Goal: Task Accomplishment & Management: Complete application form

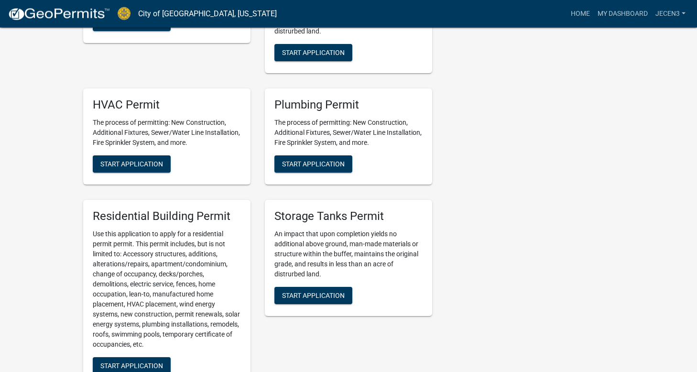
scroll to position [527, 0]
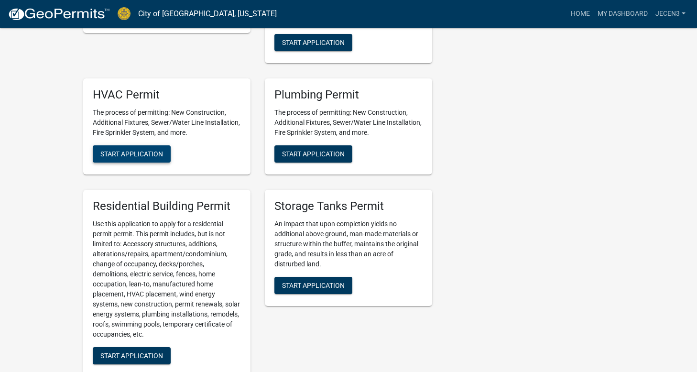
click at [132, 150] on span "Start Application" at bounding box center [131, 154] width 63 height 8
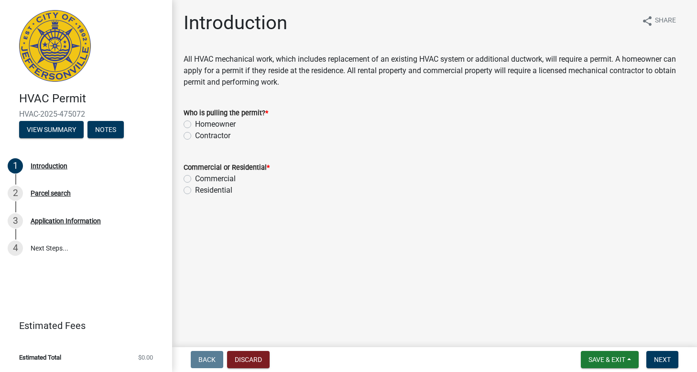
click at [195, 178] on label "Commercial" at bounding box center [215, 178] width 41 height 11
click at [195, 178] on input "Commercial" at bounding box center [198, 176] width 6 height 6
radio input "true"
click at [195, 134] on label "Contractor" at bounding box center [212, 135] width 35 height 11
click at [195, 134] on input "Contractor" at bounding box center [198, 133] width 6 height 6
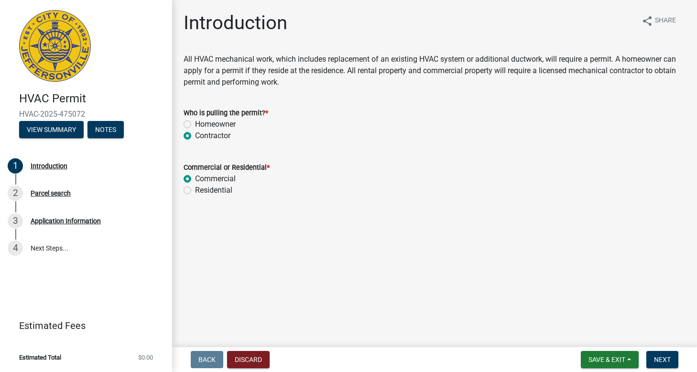
radio input "true"
click at [664, 358] on span "Next" at bounding box center [662, 360] width 17 height 8
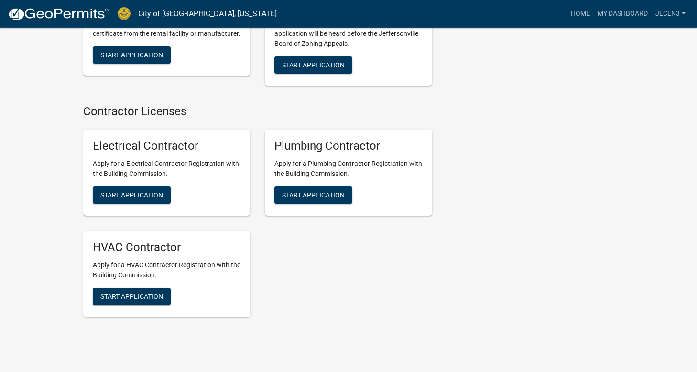
scroll to position [2240, 0]
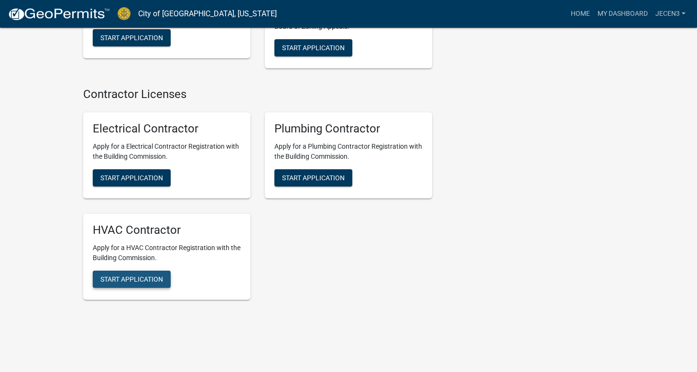
click at [145, 275] on span "Start Application" at bounding box center [131, 279] width 63 height 8
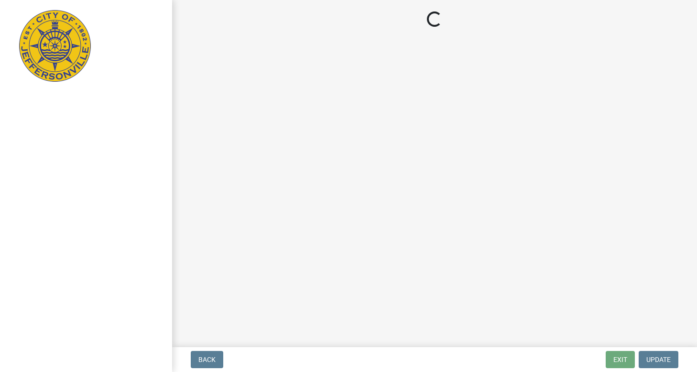
select select "SC"
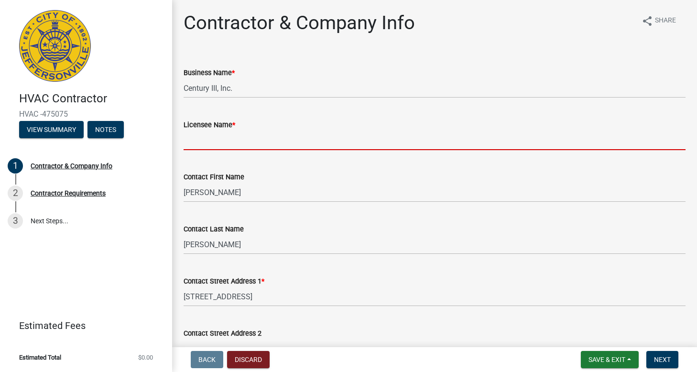
click at [245, 134] on input "Licensee Name *" at bounding box center [434, 140] width 502 height 20
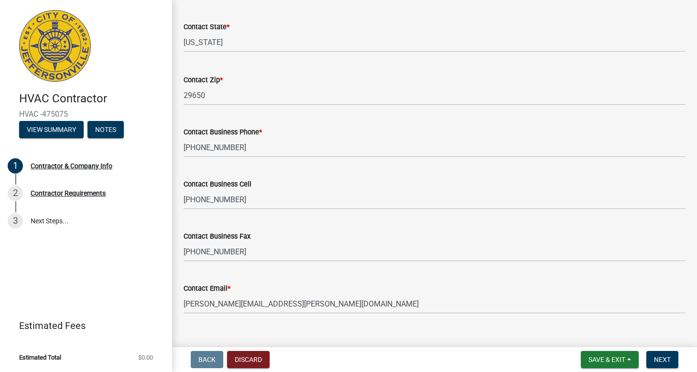
scroll to position [437, 0]
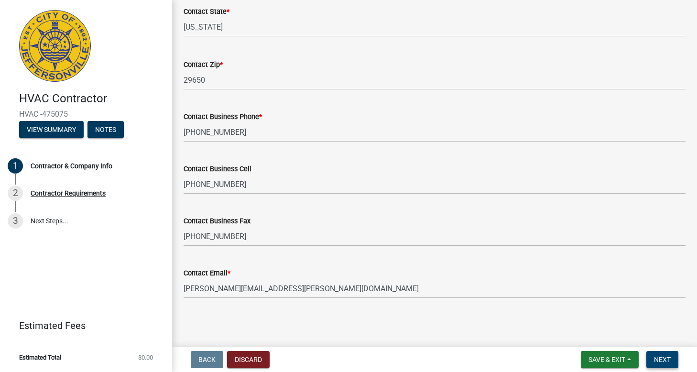
type input "[PERSON_NAME]"
click at [668, 355] on button "Next" at bounding box center [662, 359] width 32 height 17
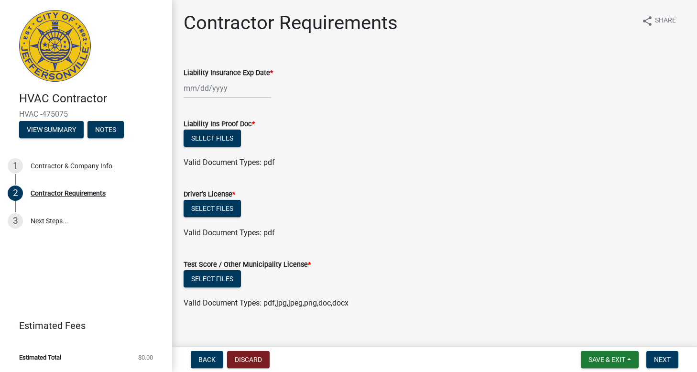
click at [262, 85] on input "Liability Insurance Exp Date *" at bounding box center [226, 88] width 87 height 20
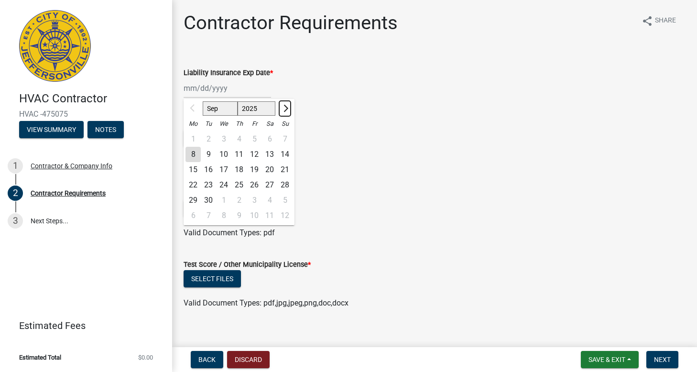
click at [284, 109] on span "Next month" at bounding box center [284, 108] width 7 height 7
click at [285, 109] on span "Next month" at bounding box center [284, 108] width 7 height 7
select select "12"
click at [221, 201] on div "31" at bounding box center [223, 200] width 15 height 15
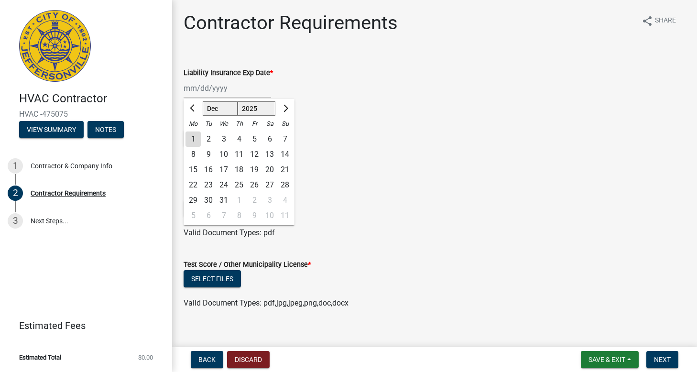
type input "[DATE]"
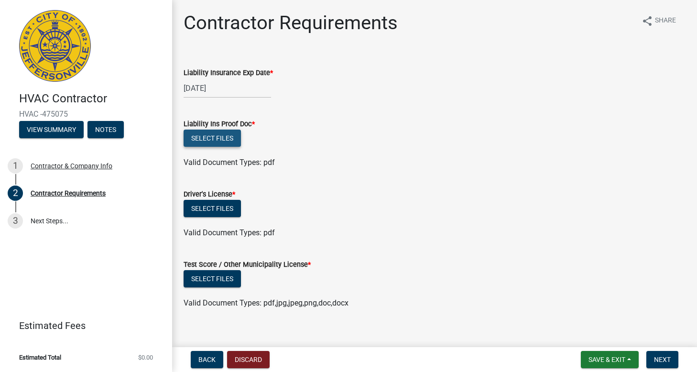
click at [219, 139] on button "Select files" at bounding box center [211, 137] width 57 height 17
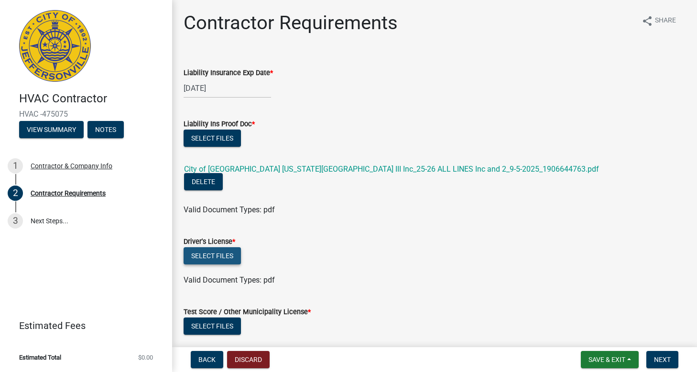
click at [212, 247] on button "Select files" at bounding box center [211, 255] width 57 height 17
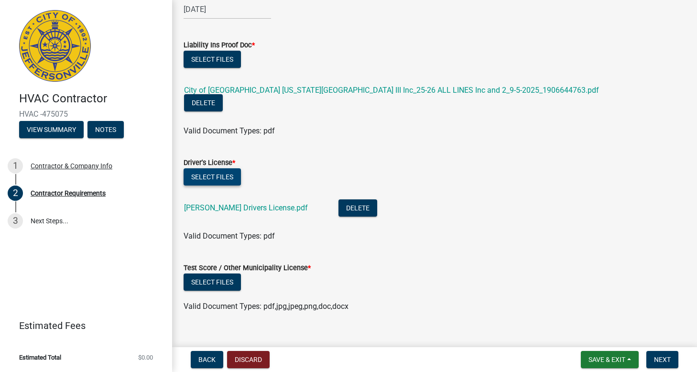
scroll to position [81, 0]
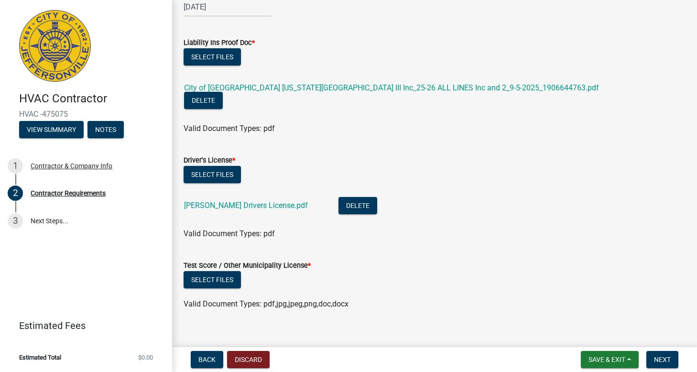
click at [311, 261] on span "*" at bounding box center [309, 265] width 3 height 8
click at [300, 262] on label "Test Score / Other Municipality License *" at bounding box center [246, 265] width 127 height 7
click at [613, 359] on span "Save & Exit" at bounding box center [606, 360] width 37 height 8
click at [585, 333] on button "Save & Exit" at bounding box center [600, 334] width 76 height 23
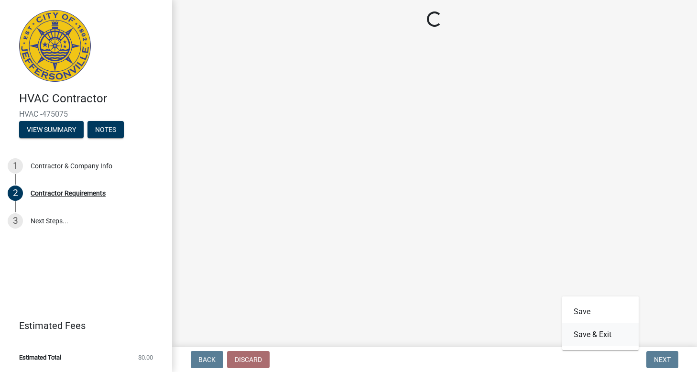
scroll to position [0, 0]
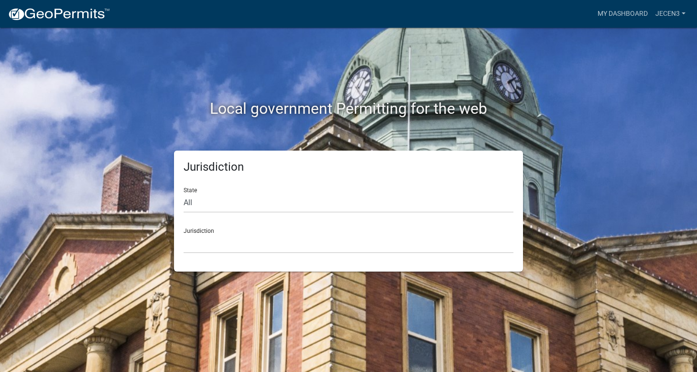
click at [41, 49] on div "Local government Permitting for the web Jurisdiction State All [US_STATE] [US_S…" at bounding box center [348, 186] width 697 height 372
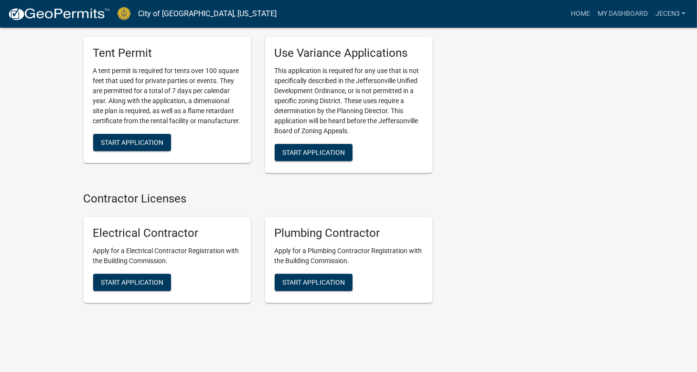
scroll to position [2138, 0]
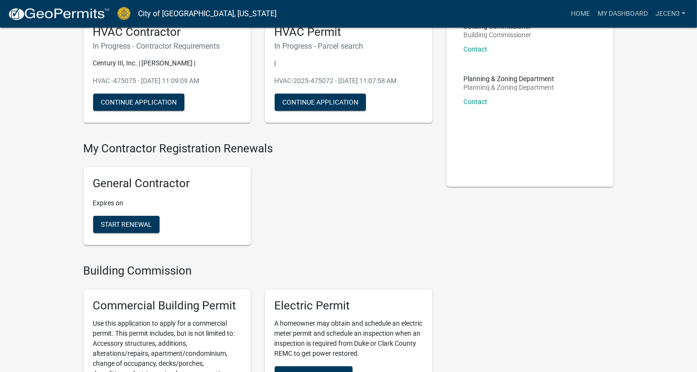
scroll to position [0, 0]
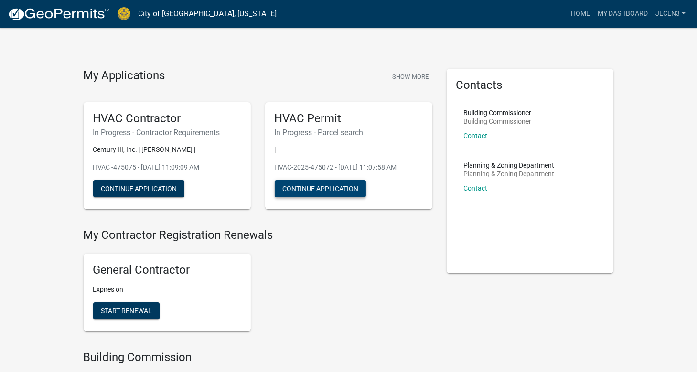
click at [332, 192] on button "Continue Application" at bounding box center [320, 188] width 91 height 17
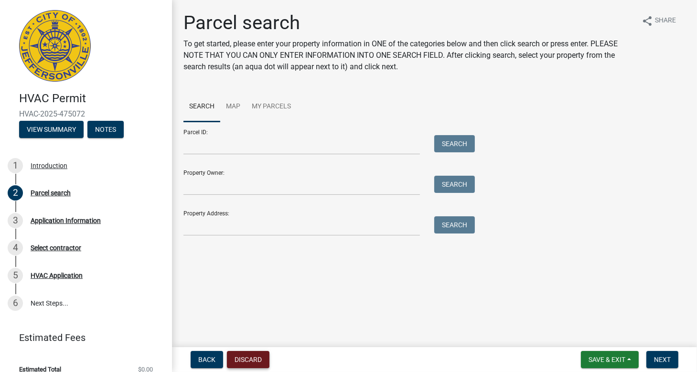
click at [252, 362] on button "Discard" at bounding box center [248, 359] width 43 height 17
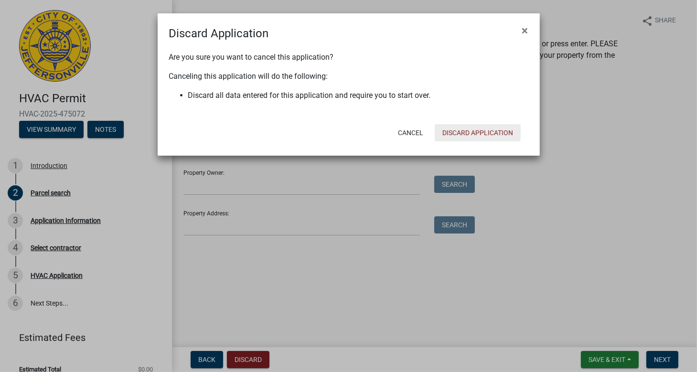
click at [488, 134] on button "Discard Application" at bounding box center [478, 132] width 86 height 17
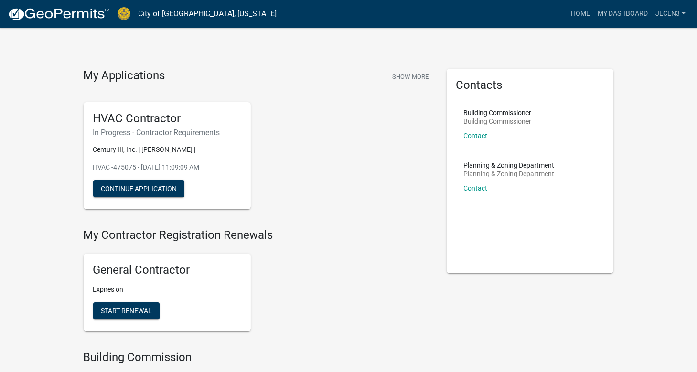
click at [317, 145] on div "HVAC Contractor In Progress - Contractor Requirements Century III, Inc. | [PERS…" at bounding box center [257, 156] width 363 height 123
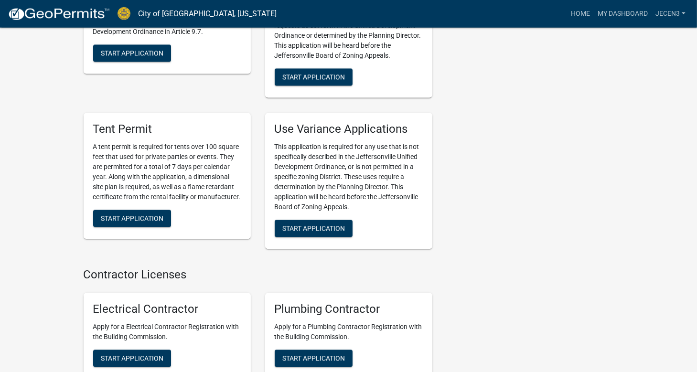
scroll to position [2138, 0]
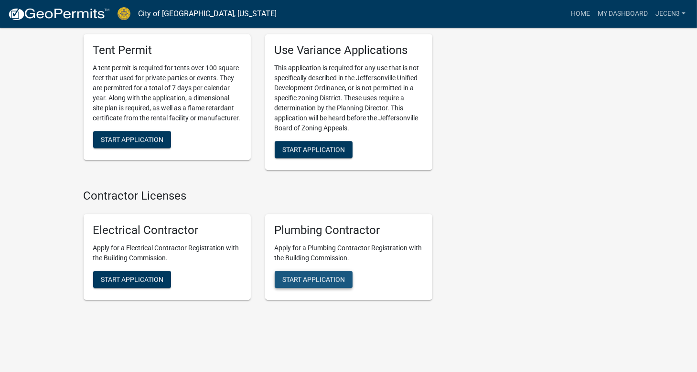
click at [318, 276] on span "Start Application" at bounding box center [313, 280] width 63 height 8
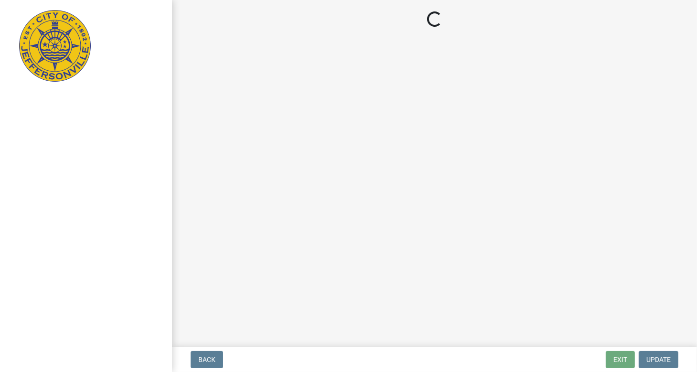
select select "SC"
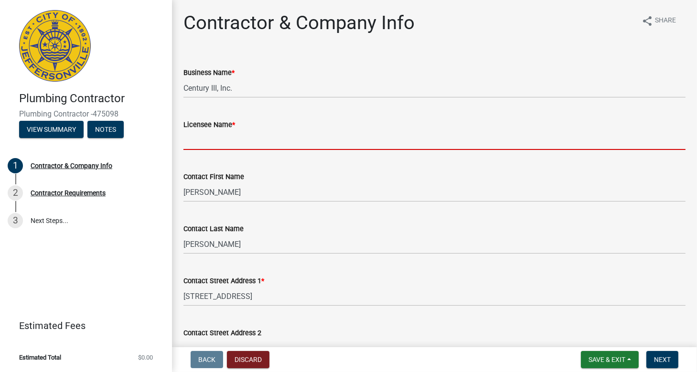
click at [239, 139] on input "Licensee Name *" at bounding box center [434, 140] width 502 height 20
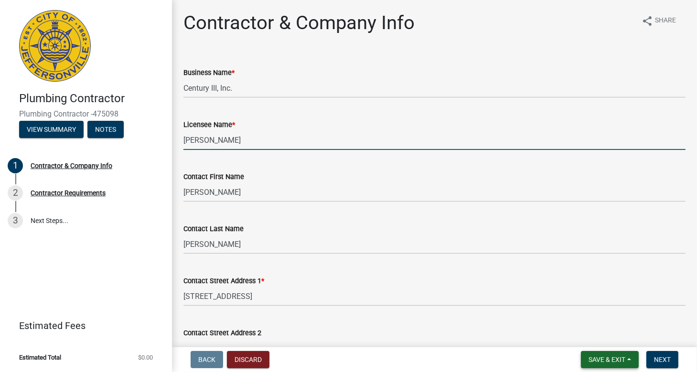
type input "[PERSON_NAME]"
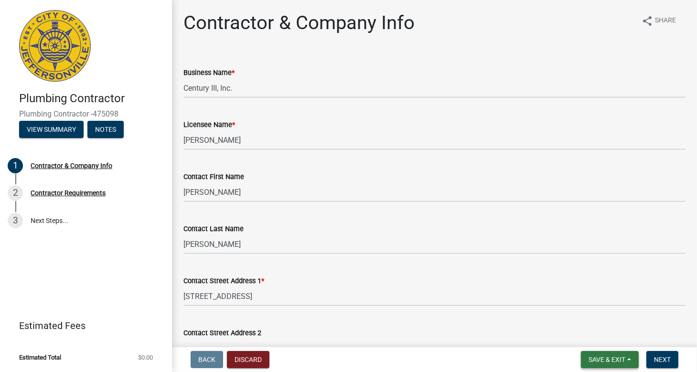
click at [595, 356] on span "Save & Exit" at bounding box center [607, 360] width 37 height 8
click at [583, 337] on button "Save & Exit" at bounding box center [600, 335] width 76 height 23
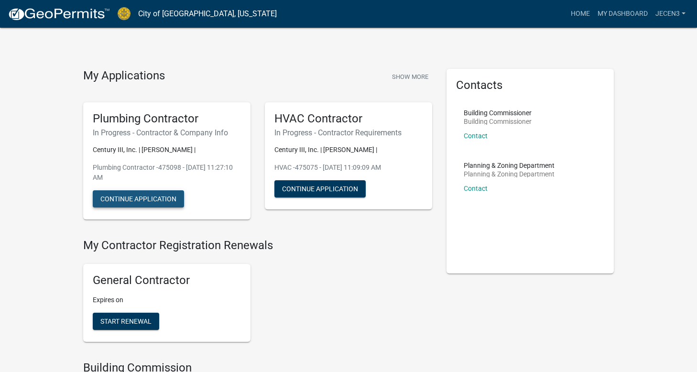
click at [157, 197] on button "Continue Application" at bounding box center [138, 198] width 91 height 17
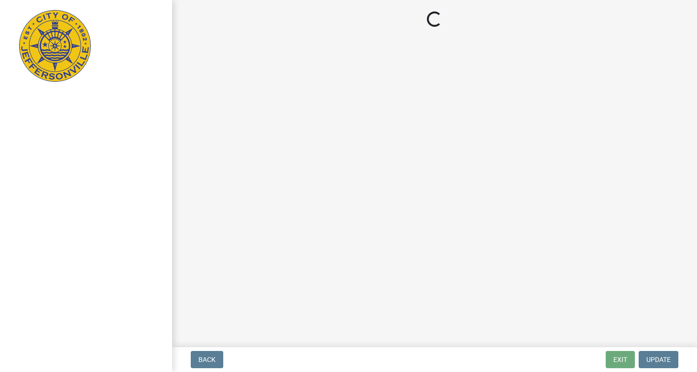
select select "SC"
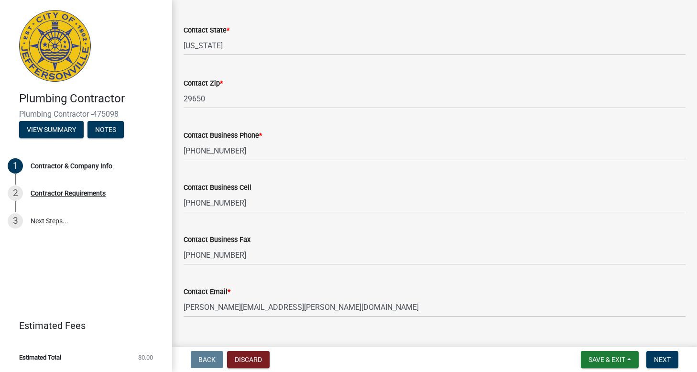
scroll to position [437, 0]
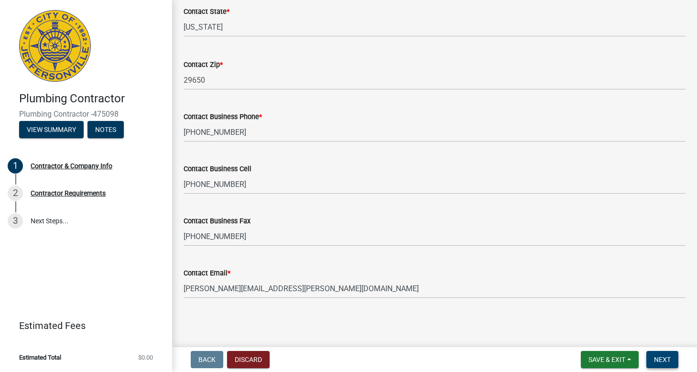
click at [663, 363] on span "Next" at bounding box center [662, 360] width 17 height 8
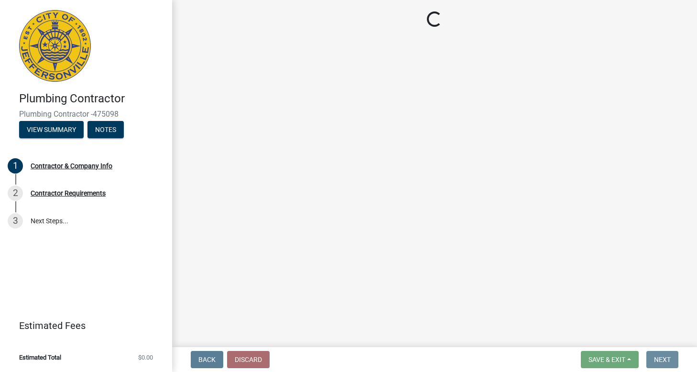
scroll to position [0, 0]
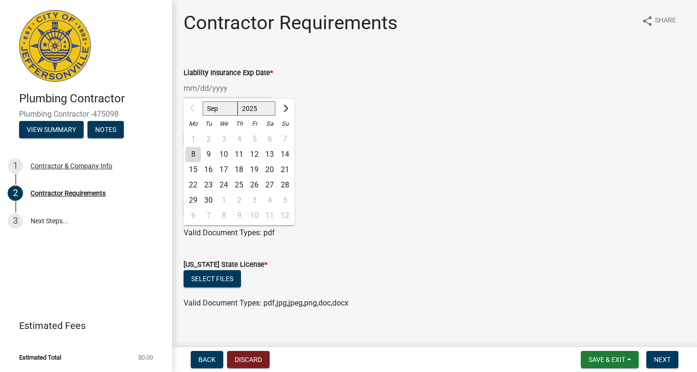
click at [250, 90] on input "Liability Insurance Exp Date *" at bounding box center [226, 88] width 87 height 20
click at [288, 109] on button "Next month" at bounding box center [284, 108] width 11 height 15
select select "12"
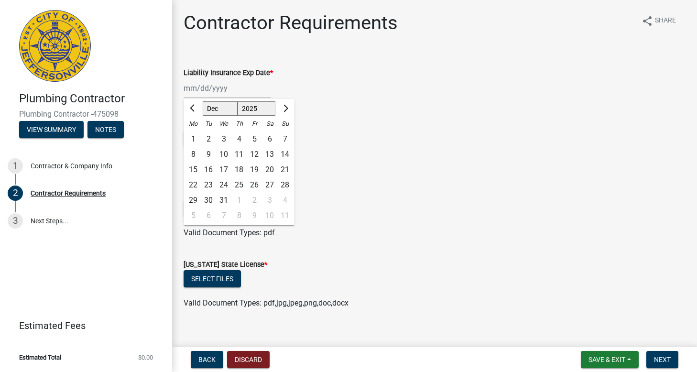
click at [222, 199] on div "31" at bounding box center [223, 200] width 15 height 15
type input "[DATE]"
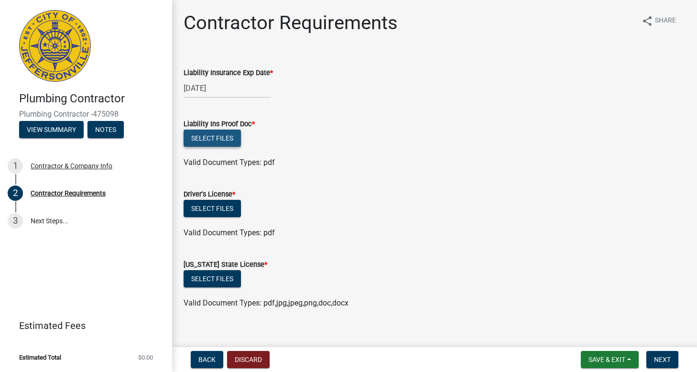
click at [205, 136] on button "Select files" at bounding box center [211, 137] width 57 height 17
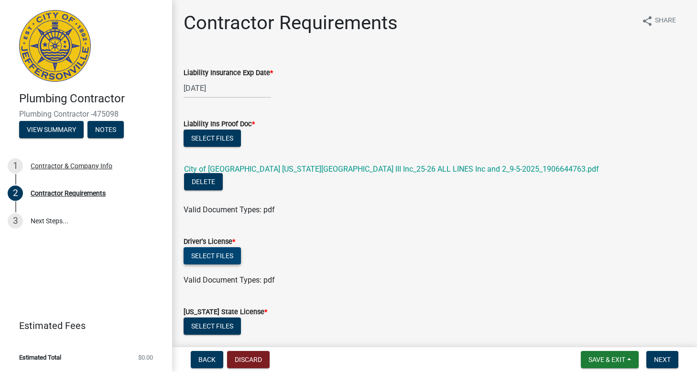
click at [218, 247] on button "Select files" at bounding box center [211, 255] width 57 height 17
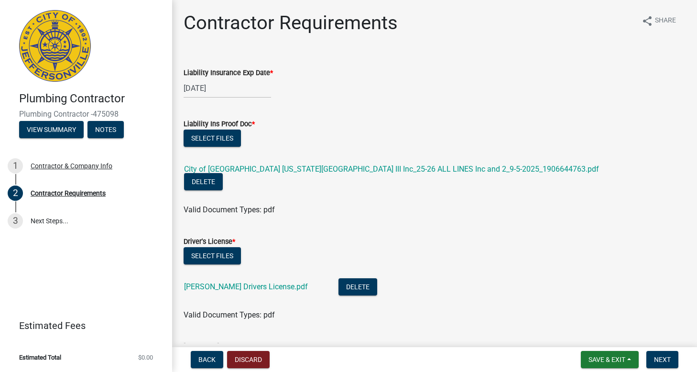
drag, startPoint x: 405, startPoint y: 236, endPoint x: 555, endPoint y: 187, distance: 157.8
click at [406, 247] on div "Select files" at bounding box center [434, 257] width 502 height 20
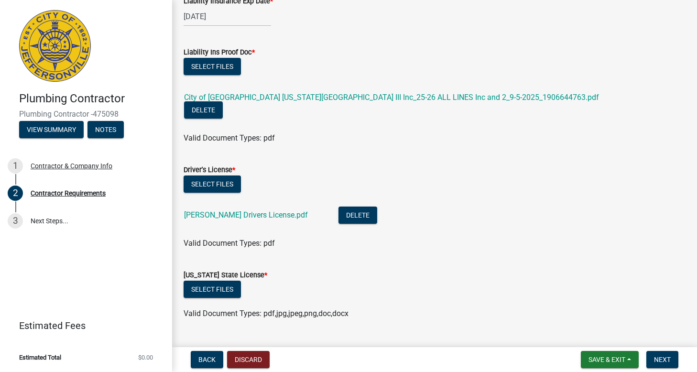
scroll to position [81, 0]
